Goal: Transaction & Acquisition: Register for event/course

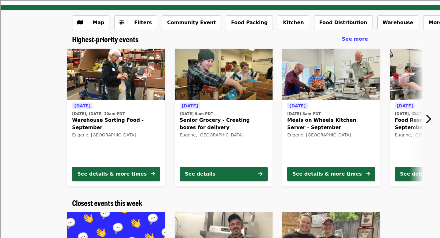
scroll to position [22, 0]
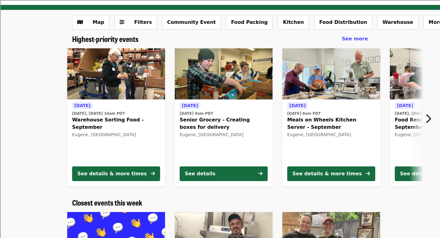
click at [429, 120] on icon "chevron-right icon" at bounding box center [428, 119] width 6 height 12
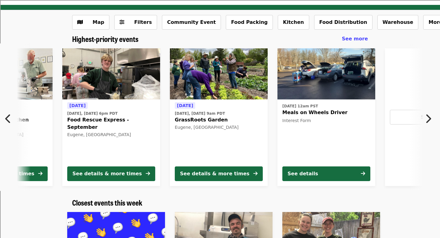
scroll to position [0, 329]
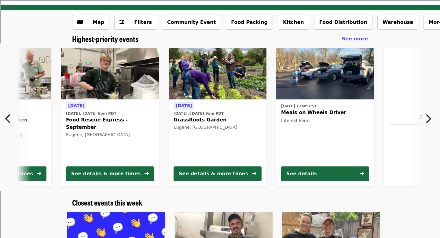
click at [16, 122] on button "Previous item" at bounding box center [10, 118] width 20 height 17
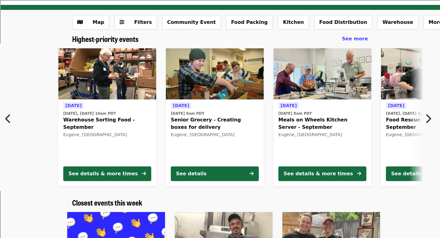
click at [16, 122] on button "Previous item" at bounding box center [10, 118] width 20 height 17
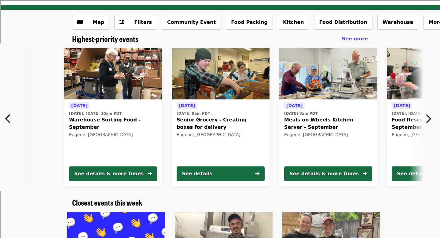
scroll to position [0, 0]
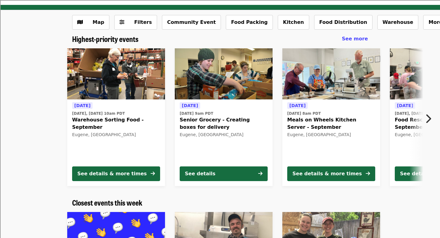
click at [90, 133] on div "[DATE] [DATE], [DATE] 10am PDT Warehouse Sorting Food - September Eugene, [GEOG…" at bounding box center [116, 131] width 88 height 59
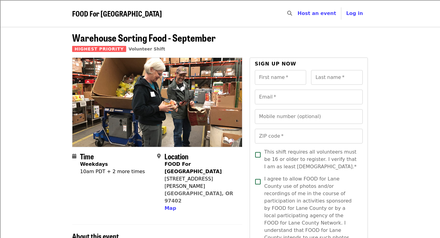
click at [122, 20] on nav "FOOD For Lane County Skip to content ​ Host an event Host Log in" at bounding box center [220, 13] width 306 height 27
click at [122, 17] on span "FOOD For [GEOGRAPHIC_DATA]" at bounding box center [117, 13] width 90 height 11
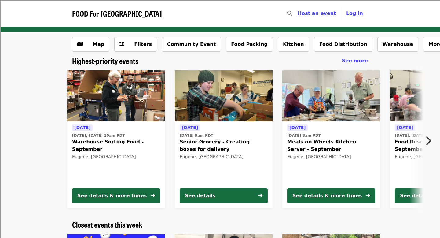
click at [122, 16] on span "FOOD For [GEOGRAPHIC_DATA]" at bounding box center [117, 13] width 90 height 11
